Goal: Task Accomplishment & Management: Use online tool/utility

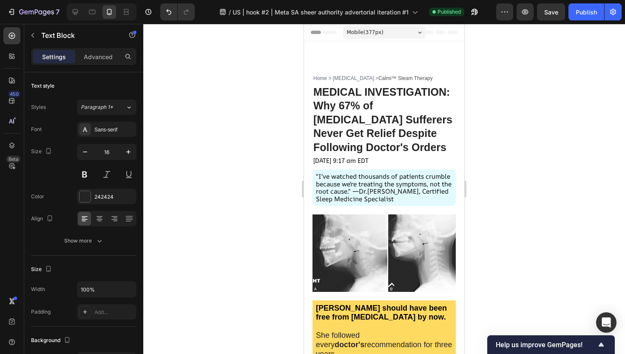
scroll to position [199, 0]
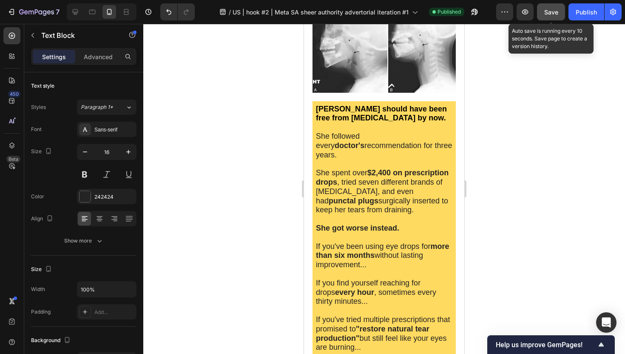
click at [555, 13] on span "Save" at bounding box center [551, 12] width 14 height 7
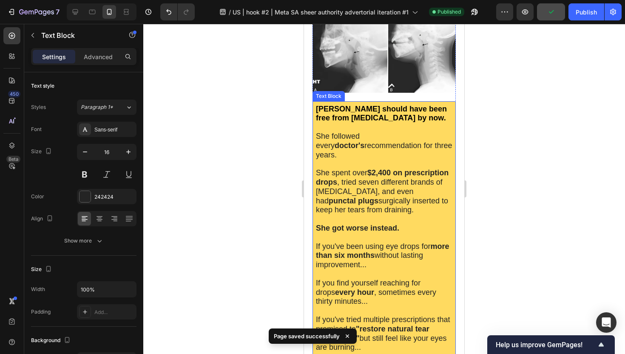
scroll to position [0, 0]
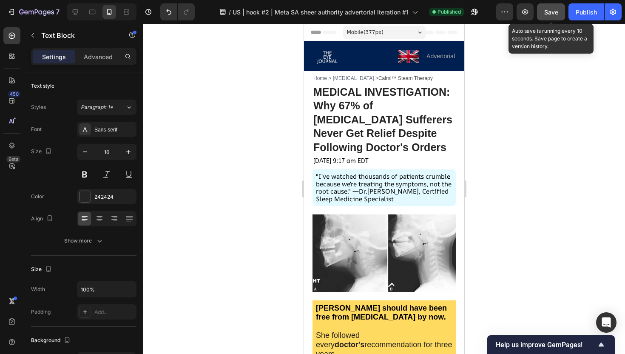
click at [560, 9] on button "Save" at bounding box center [551, 11] width 28 height 17
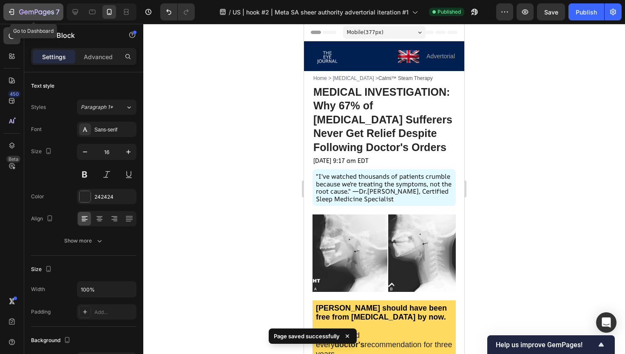
click at [14, 9] on icon "button" at bounding box center [13, 12] width 4 height 6
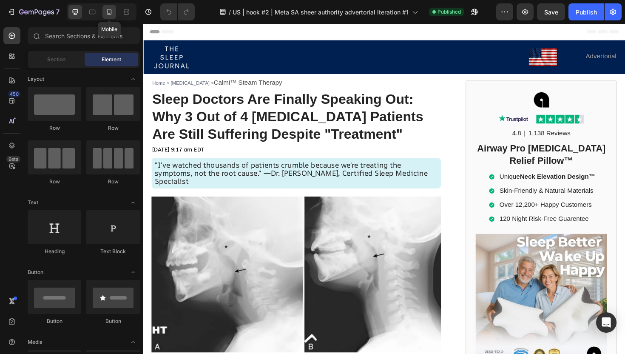
click at [110, 13] on icon at bounding box center [109, 12] width 9 height 9
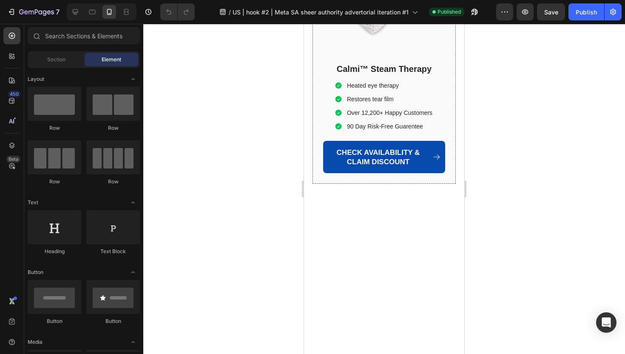
scroll to position [6113, 0]
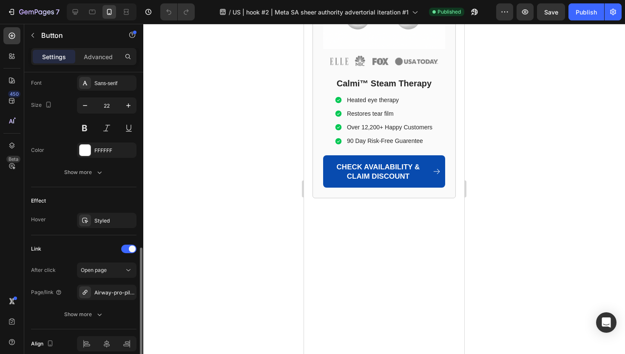
scroll to position [413, 0]
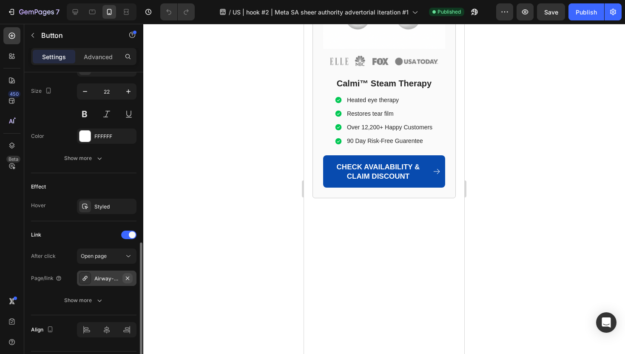
click at [128, 279] on icon "button" at bounding box center [127, 278] width 7 height 7
click at [108, 279] on div "Add..." at bounding box center [114, 279] width 40 height 8
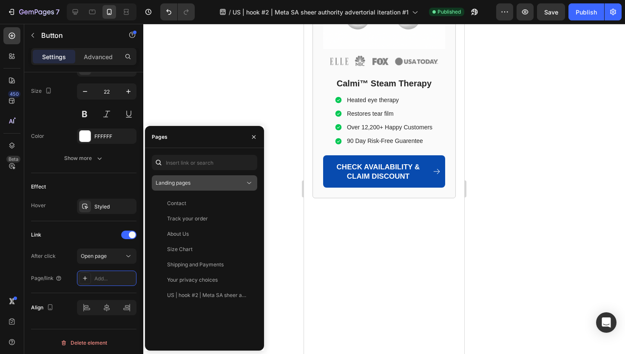
click at [179, 177] on button "Landing pages" at bounding box center [204, 182] width 105 height 15
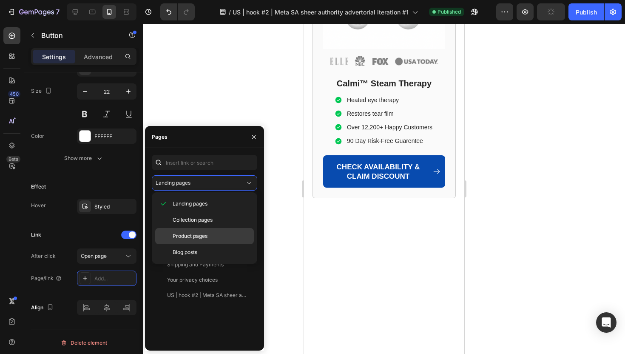
click at [207, 235] on span "Product pages" at bounding box center [190, 236] width 35 height 8
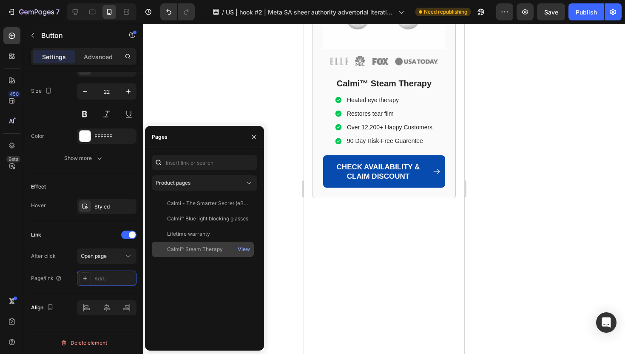
click at [235, 249] on div "View" at bounding box center [244, 249] width 20 height 15
click at [240, 248] on div "View" at bounding box center [244, 249] width 12 height 8
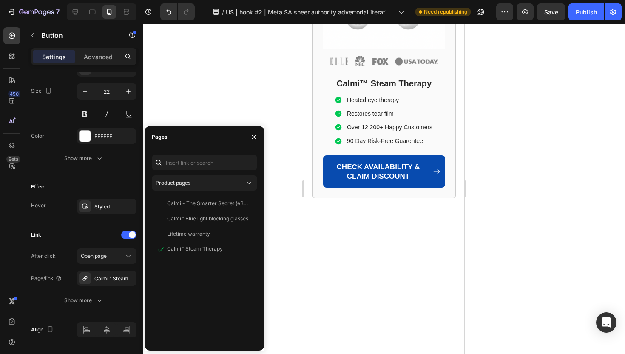
click at [273, 64] on div at bounding box center [384, 189] width 482 height 330
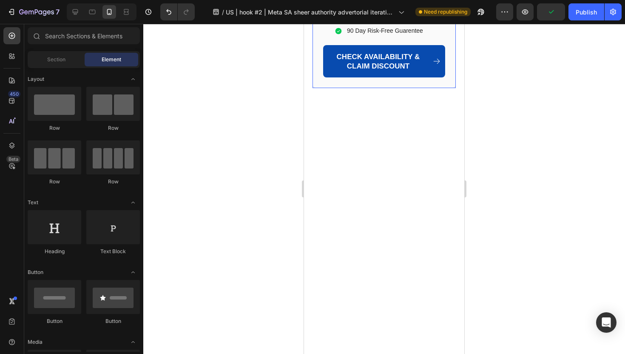
scroll to position [6285, 0]
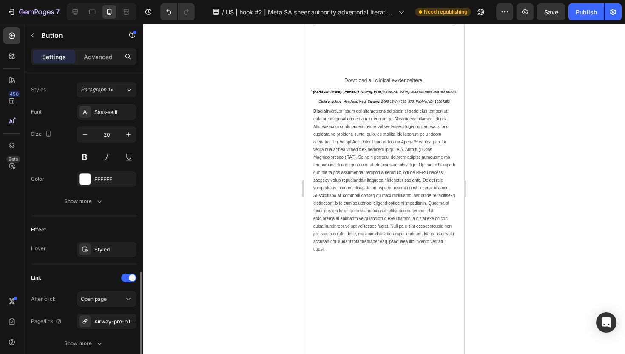
scroll to position [438, 0]
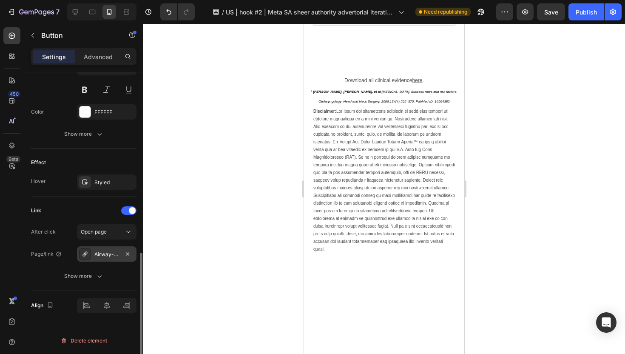
click at [112, 251] on div "Airway-pro-pillow" at bounding box center [106, 254] width 25 height 8
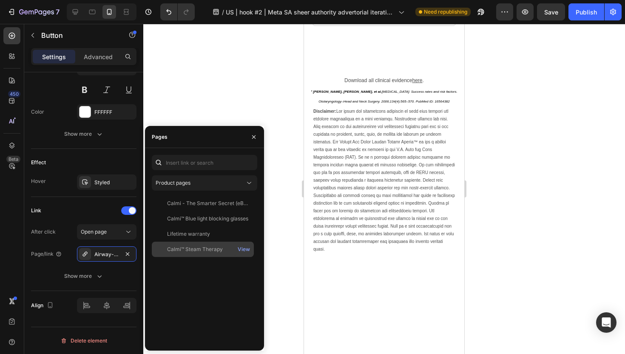
click at [179, 250] on div "Calmi™ Steam Therapy" at bounding box center [195, 249] width 56 height 8
click at [253, 137] on icon "button" at bounding box center [253, 137] width 7 height 7
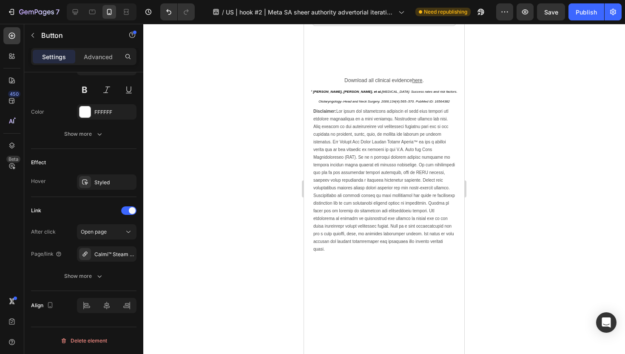
click at [253, 137] on div at bounding box center [384, 189] width 482 height 330
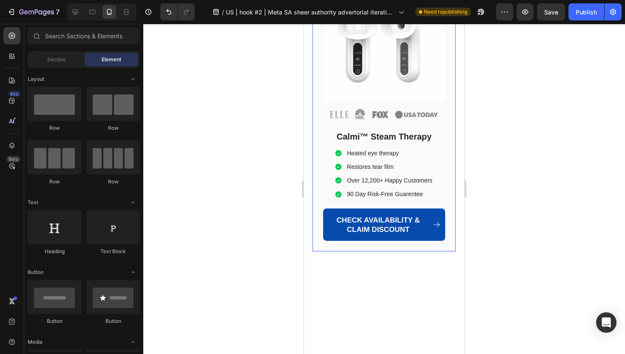
scroll to position [5985, 0]
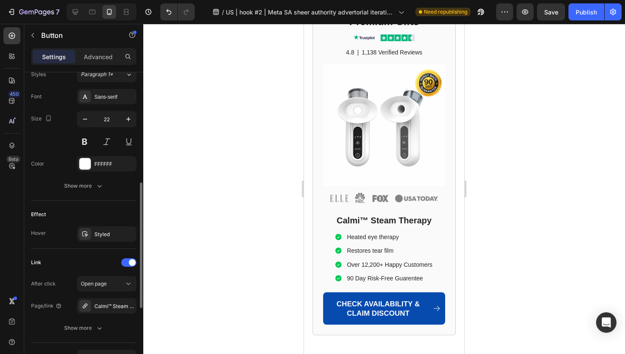
scroll to position [419, 0]
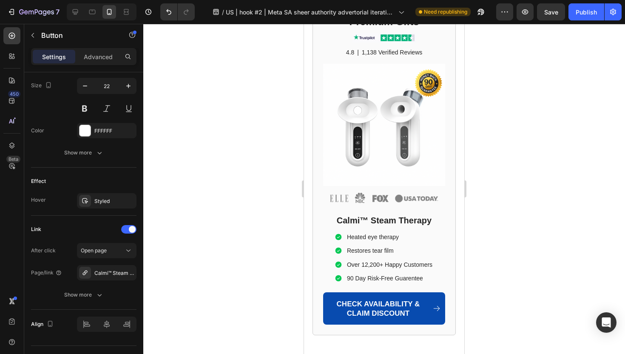
click at [200, 167] on div at bounding box center [384, 189] width 482 height 330
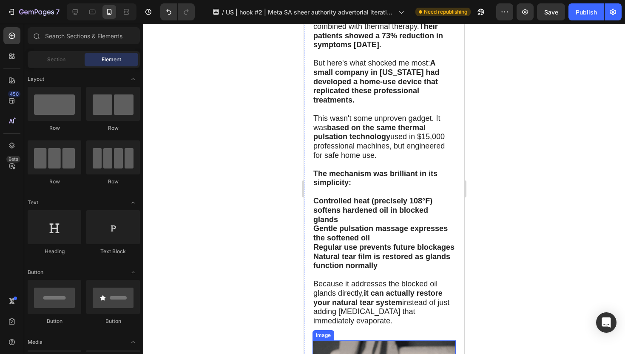
scroll to position [2806, 0]
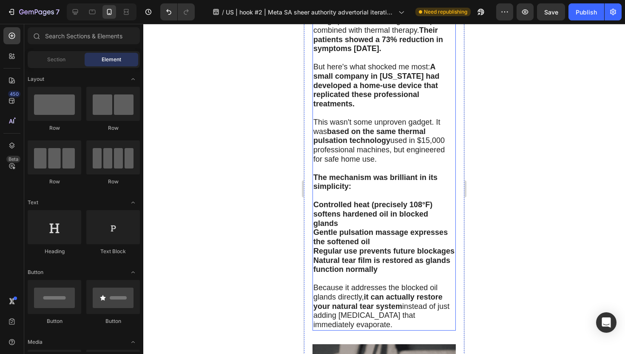
click at [406, 200] on strong "Controlled heat (precisely 108°F) softens hardened oil in blocked glands" at bounding box center [372, 213] width 119 height 27
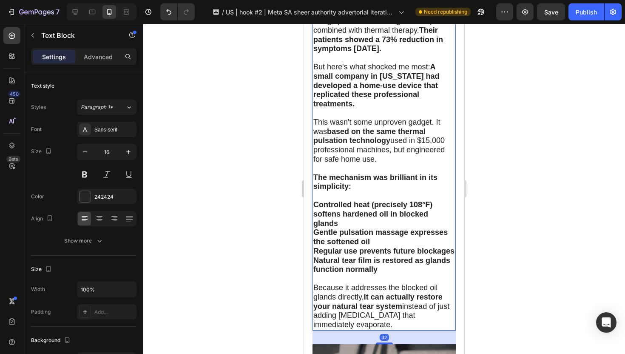
click at [424, 200] on strong "Controlled heat (precisely 108°F) softens hardened oil in blocked glands" at bounding box center [372, 213] width 119 height 27
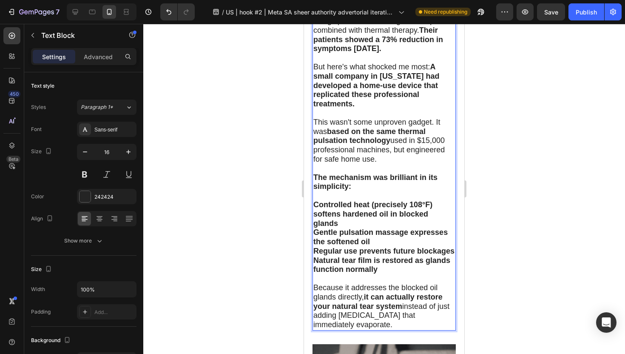
click at [429, 200] on p "Controlled heat (precisely 108°F) softens hardened oil in blocked glands" at bounding box center [384, 214] width 142 height 28
click at [358, 200] on p "Controlled heat (precisely 108°F) softens hardened oil in blocked glands" at bounding box center [384, 214] width 142 height 28
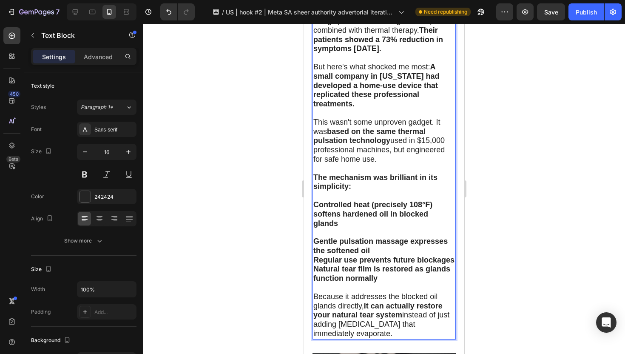
click at [373, 237] on strong "Gentle pulsation massage expresses the softened oil" at bounding box center [380, 246] width 134 height 18
click at [373, 256] on strong "Regular use prevents future blockages" at bounding box center [383, 260] width 141 height 9
click at [374, 237] on p "Gentle pulsation massage expresses the softened oil" at bounding box center [384, 246] width 142 height 19
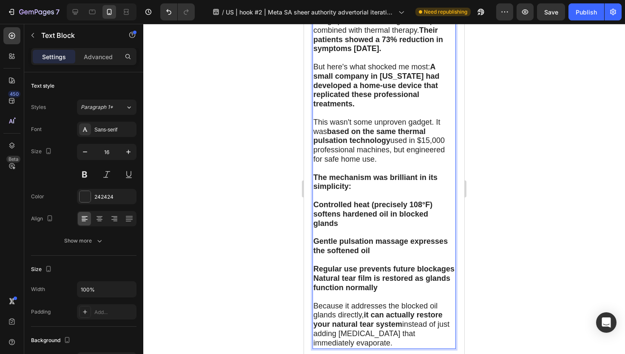
click at [366, 310] on strong "it can actually restore your natural tear system" at bounding box center [377, 319] width 129 height 18
click at [231, 212] on div at bounding box center [384, 189] width 482 height 330
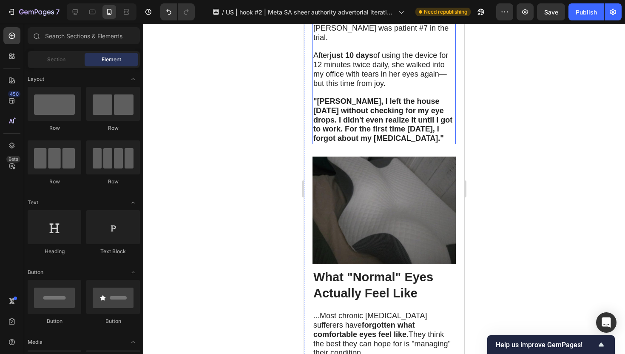
scroll to position [3496, 0]
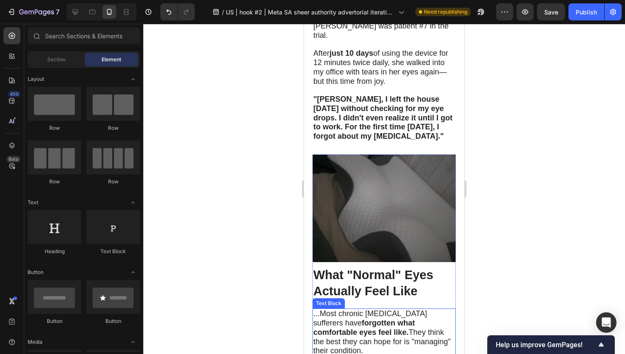
click at [336, 268] on strong "What "Normal" Eyes Actually Feel Like" at bounding box center [373, 283] width 120 height 30
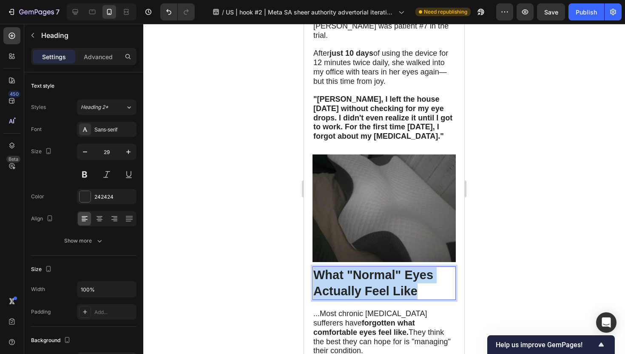
drag, startPoint x: 319, startPoint y: 148, endPoint x: 417, endPoint y: 165, distance: 99.3
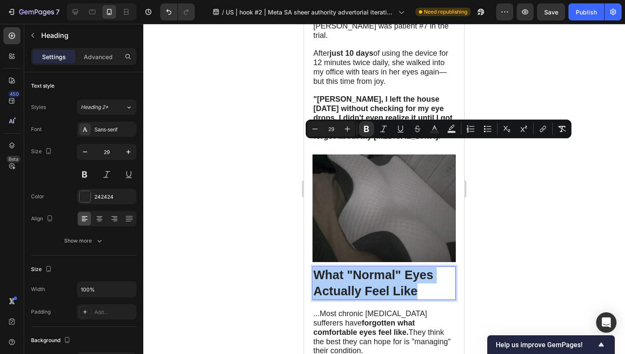
click at [254, 172] on div at bounding box center [384, 189] width 482 height 330
